Goal: Task Accomplishment & Management: Manage account settings

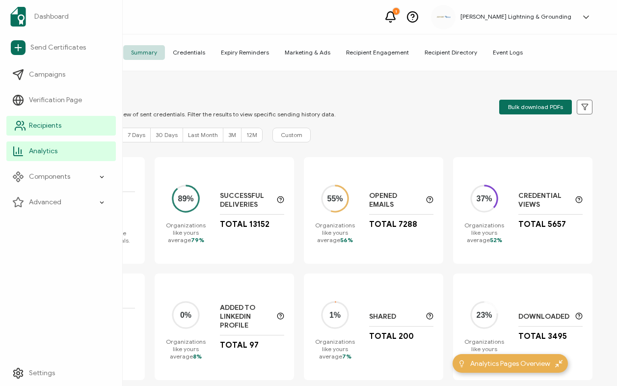
click at [42, 126] on span "Recipients" at bounding box center [45, 126] width 32 height 10
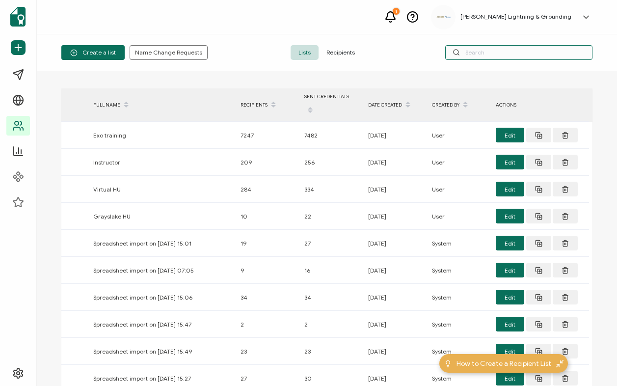
click at [512, 56] on input "text" at bounding box center [518, 52] width 147 height 15
paste input "[PERSON_NAME]"
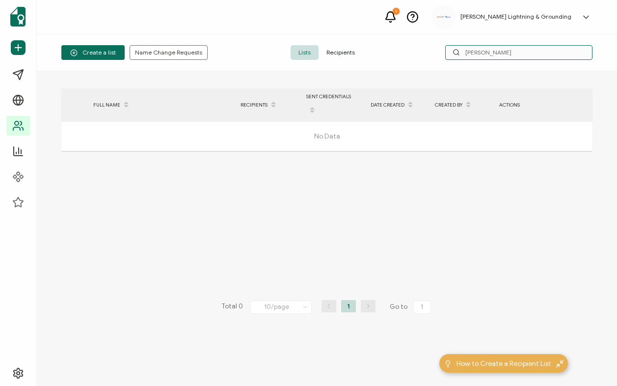
click at [560, 47] on input "[PERSON_NAME]" at bounding box center [518, 52] width 147 height 15
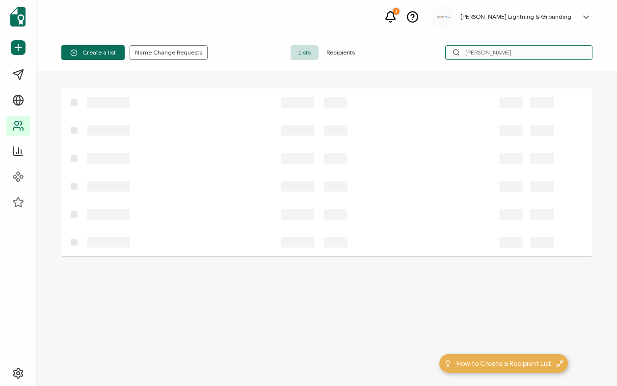
type input "[PERSON_NAME]"
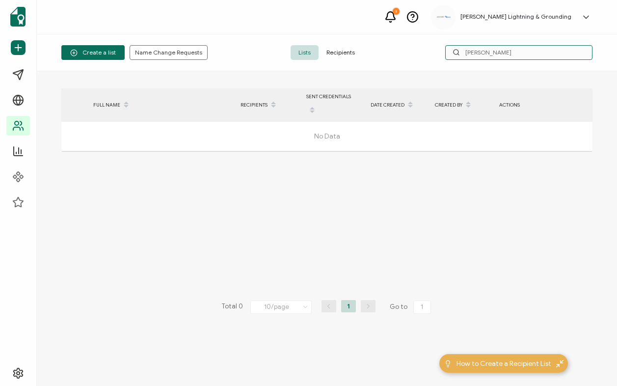
click at [507, 54] on input "[PERSON_NAME]" at bounding box center [518, 52] width 147 height 15
drag, startPoint x: 298, startPoint y: 60, endPoint x: 310, endPoint y: 59, distance: 11.4
click at [299, 60] on div "Create a list Name Change Requests Lists Recipients [PERSON_NAME]" at bounding box center [327, 52] width 580 height 37
drag, startPoint x: 339, startPoint y: 57, endPoint x: 469, endPoint y: 58, distance: 130.0
click at [339, 57] on span "Recipients" at bounding box center [340, 52] width 44 height 15
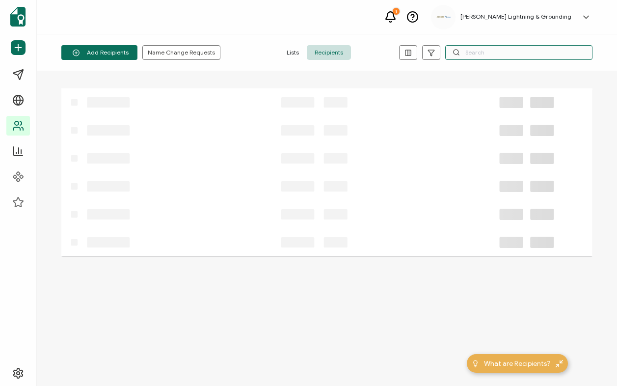
click at [476, 55] on input "text" at bounding box center [518, 52] width 147 height 15
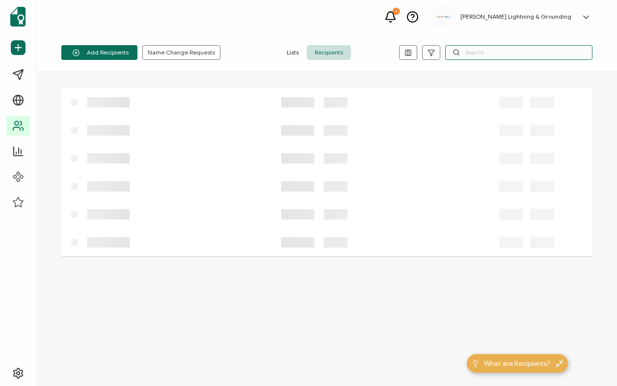
paste input "[PERSON_NAME]"
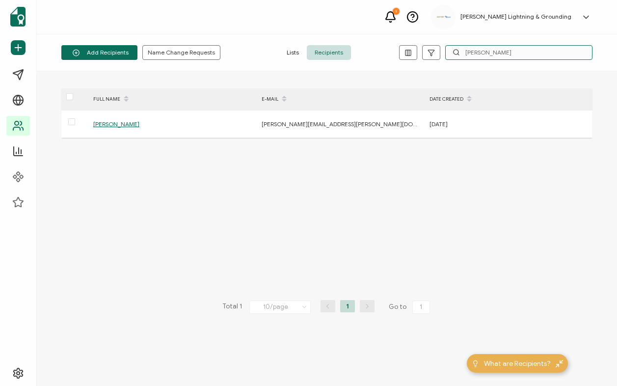
drag, startPoint x: 515, startPoint y: 55, endPoint x: 433, endPoint y: 39, distance: 83.5
click at [433, 39] on div "Add Recipients Upload Spreadsheet Add a Single Recipient Name Change Requests L…" at bounding box center [327, 52] width 580 height 37
drag, startPoint x: 470, startPoint y: 54, endPoint x: 405, endPoint y: 54, distance: 65.7
click at [405, 54] on div "[PERSON_NAME]" at bounding box center [495, 52] width 193 height 15
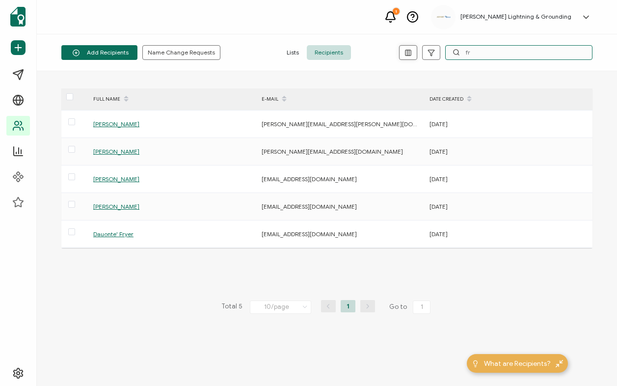
type input "f"
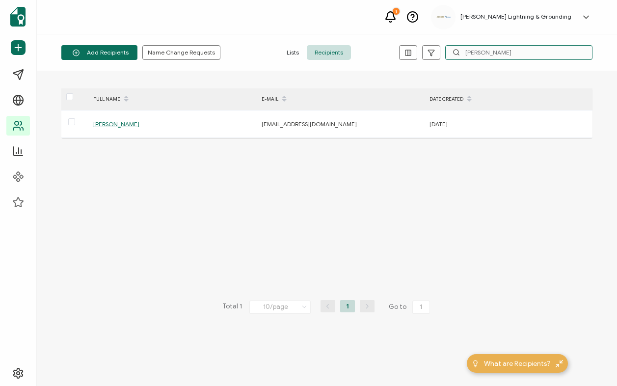
drag, startPoint x: 443, startPoint y: 55, endPoint x: 389, endPoint y: 55, distance: 54.5
click at [389, 55] on div "Add Recipients Upload Spreadsheet Add a Single Recipient Name Change Requests L…" at bounding box center [327, 52] width 580 height 37
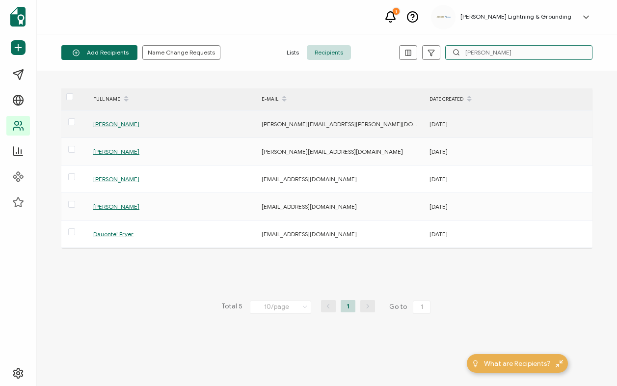
type input "[PERSON_NAME]"
click at [112, 123] on span "[PERSON_NAME]" at bounding box center [116, 123] width 46 height 7
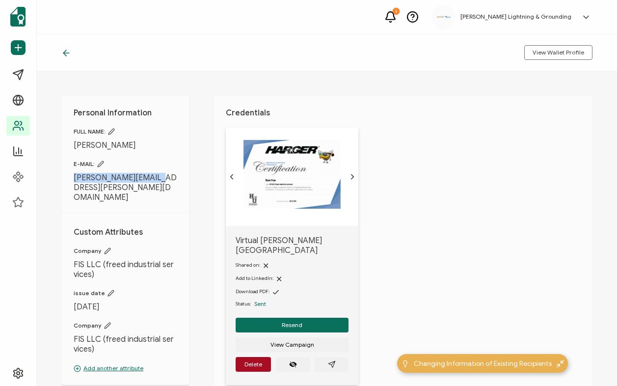
drag, startPoint x: 150, startPoint y: 176, endPoint x: 71, endPoint y: 181, distance: 78.6
click at [71, 181] on div "Personal Information FULL NAME: [PERSON_NAME] E-MAIL: [PERSON_NAME][EMAIL_ADDRE…" at bounding box center [125, 240] width 128 height 289
copy span "[PERSON_NAME][EMAIL_ADDRESS][PERSON_NAME][DOMAIN_NAME]"
click at [295, 322] on span "Resend" at bounding box center [292, 325] width 21 height 6
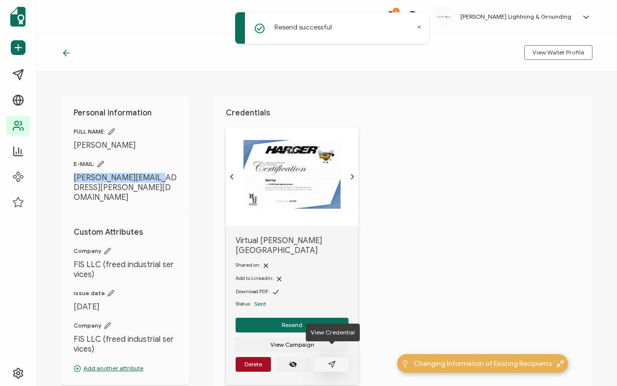
click at [332, 360] on icon "paper plane outline" at bounding box center [332, 364] width 8 height 8
